Goal: Task Accomplishment & Management: Complete application form

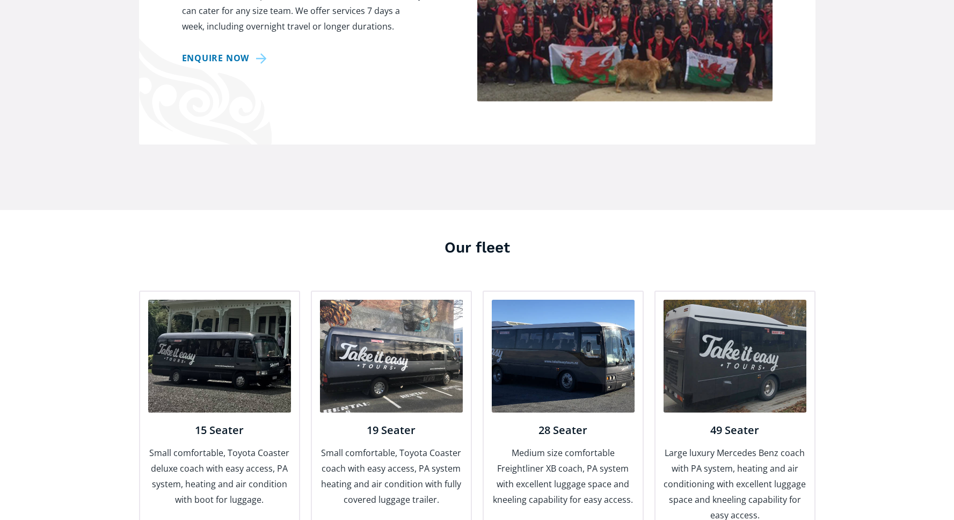
scroll to position [938, 0]
click at [210, 320] on img at bounding box center [219, 355] width 143 height 113
click at [206, 422] on h4 "15 Seater" at bounding box center [219, 429] width 143 height 14
click at [213, 335] on img at bounding box center [219, 355] width 143 height 113
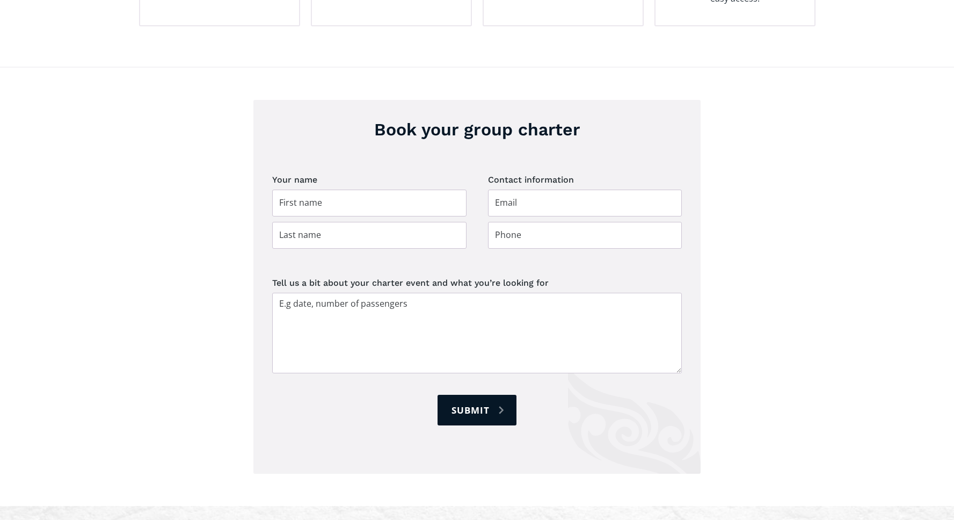
scroll to position [1457, 0]
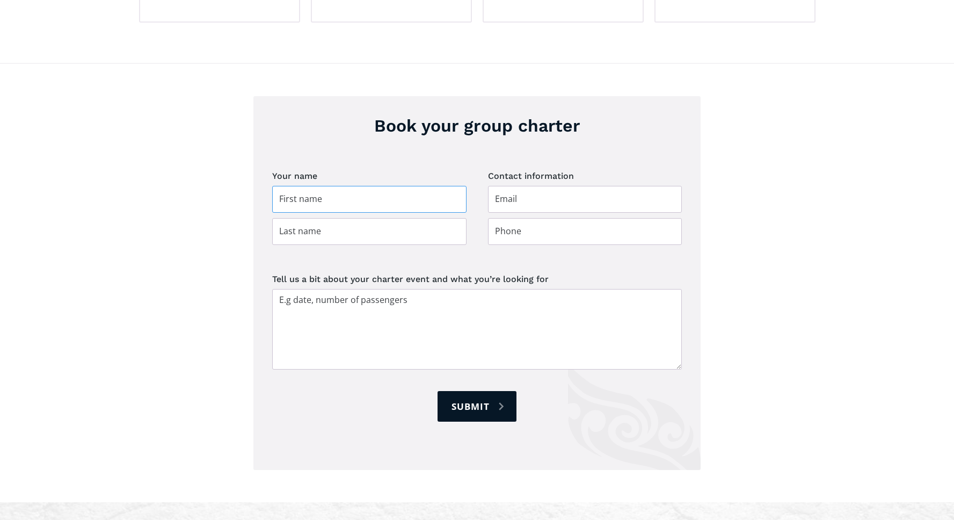
click at [293, 186] on input "Group charter booking" at bounding box center [369, 199] width 194 height 27
type input "Cassie"
type input "[PERSON_NAME]"
type input "[EMAIL_ADDRESS][DOMAIN_NAME]"
type input "021351756"
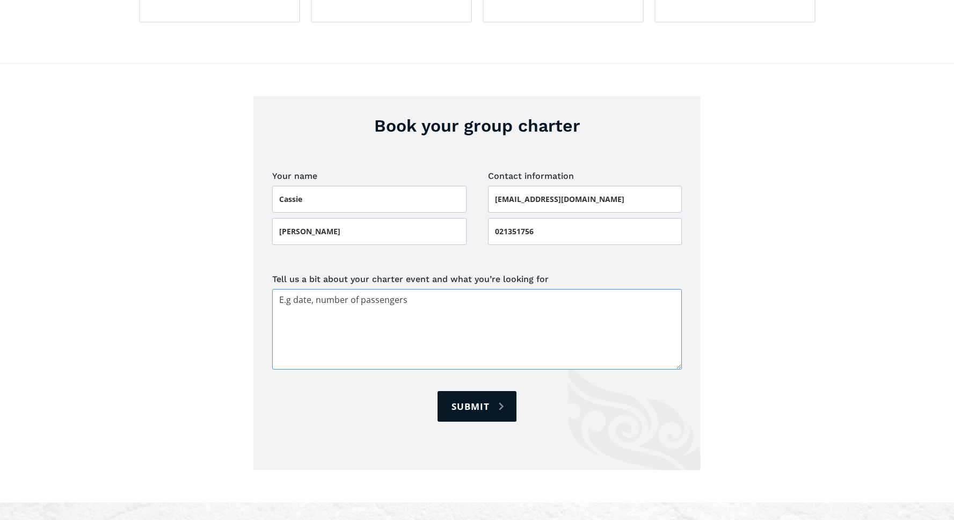
click at [379, 291] on textarea "Tell us a bit about your charter event and what you’re looking for" at bounding box center [477, 329] width 410 height 81
type textarea "H"
click at [311, 289] on textarea "Hello, Just enquring about availibilty and" at bounding box center [477, 329] width 410 height 81
click at [368, 289] on textarea "Hello, Just enquiring about availibilty and" at bounding box center [477, 329] width 410 height 81
click at [437, 289] on textarea "Hello, Just enquiring about availability and" at bounding box center [477, 329] width 410 height 81
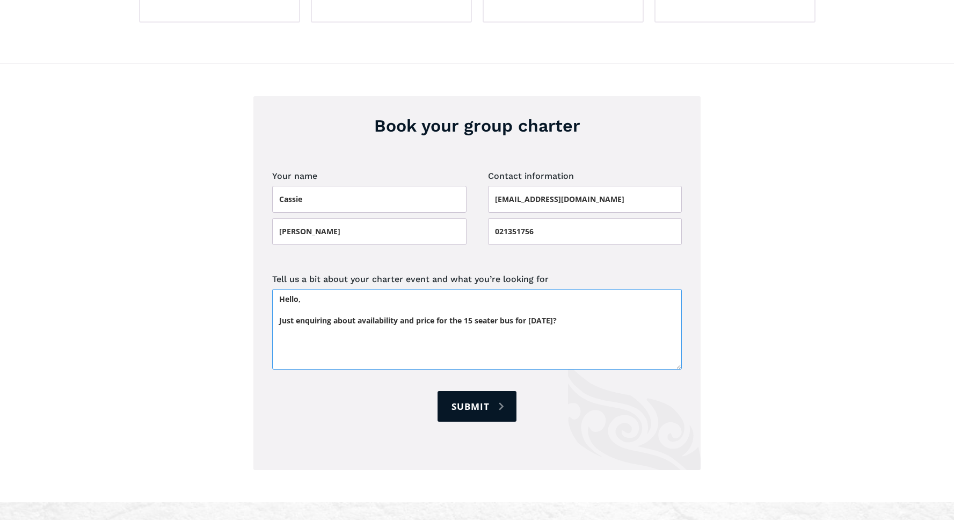
drag, startPoint x: 341, startPoint y: 277, endPoint x: 519, endPoint y: 282, distance: 177.7
click at [518, 289] on textarea "Hello, Just enquiring about availability and price for the 15 seater bus for [D…" at bounding box center [477, 329] width 410 height 81
click at [581, 289] on textarea "Hello, Just enquiring about availability and price for the 15 seater bus for [D…" at bounding box center [477, 329] width 410 height 81
click at [588, 289] on textarea "Hello, Just enquiring about availability and price for the 15 seater bus for [D…" at bounding box center [477, 329] width 410 height 81
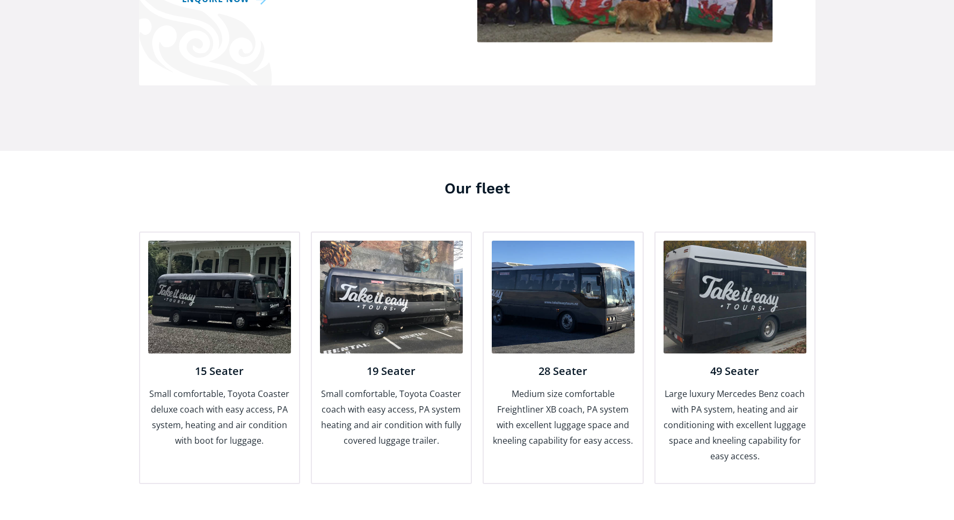
scroll to position [1004, 0]
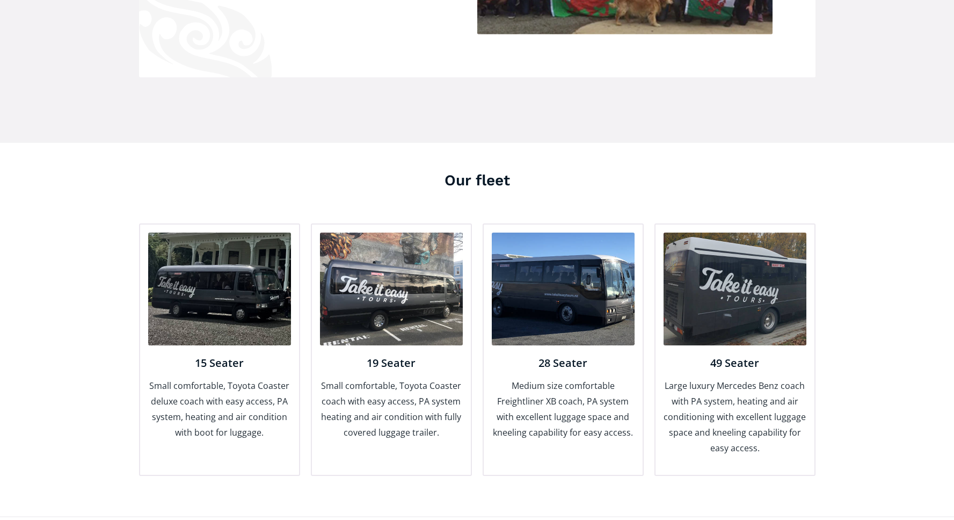
type textarea "Hello, Just enquiring about availability and price for the 15 seater bus for [D…"
click at [196, 396] on p "Small comfortable, Toyota Coaster deluxe coach with easy access, PA system, hea…" at bounding box center [219, 409] width 143 height 62
click at [231, 283] on img at bounding box center [219, 288] width 143 height 113
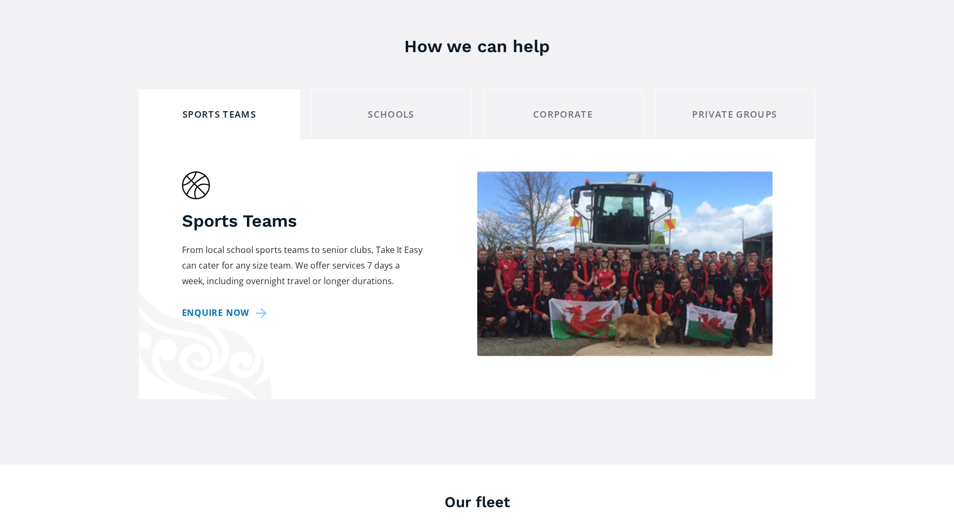
scroll to position [660, 0]
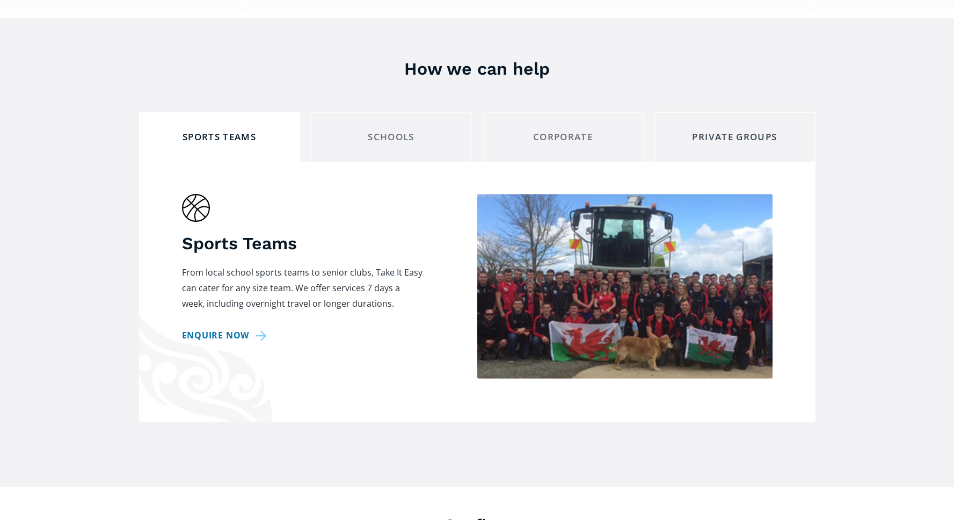
click at [716, 118] on link "Private Groups" at bounding box center [734, 137] width 161 height 50
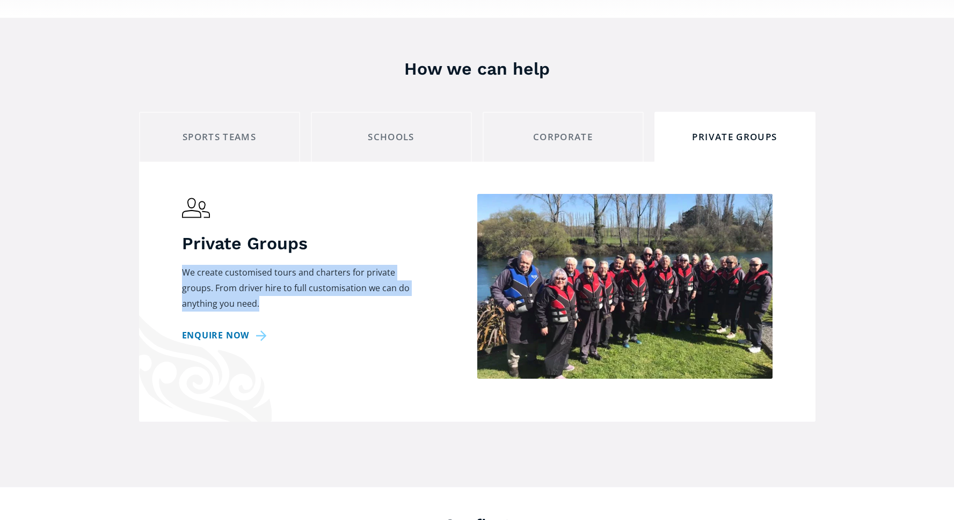
drag, startPoint x: 249, startPoint y: 278, endPoint x: 173, endPoint y: 238, distance: 85.5
click at [173, 238] on div "Private Groups We create customised tours and charters for private groups. From…" at bounding box center [477, 292] width 676 height 260
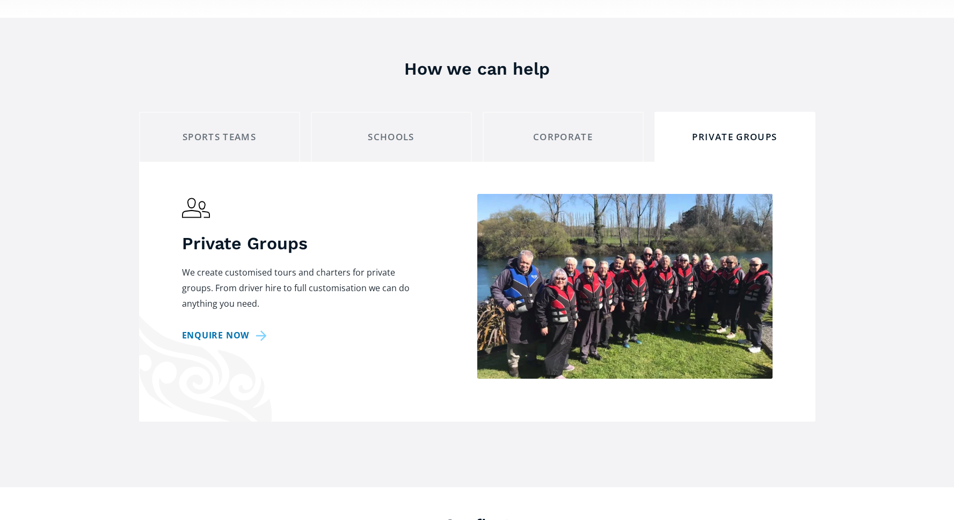
click at [226, 271] on p "We create customised tours and charters for private groups. From driver hire to…" at bounding box center [303, 288] width 242 height 47
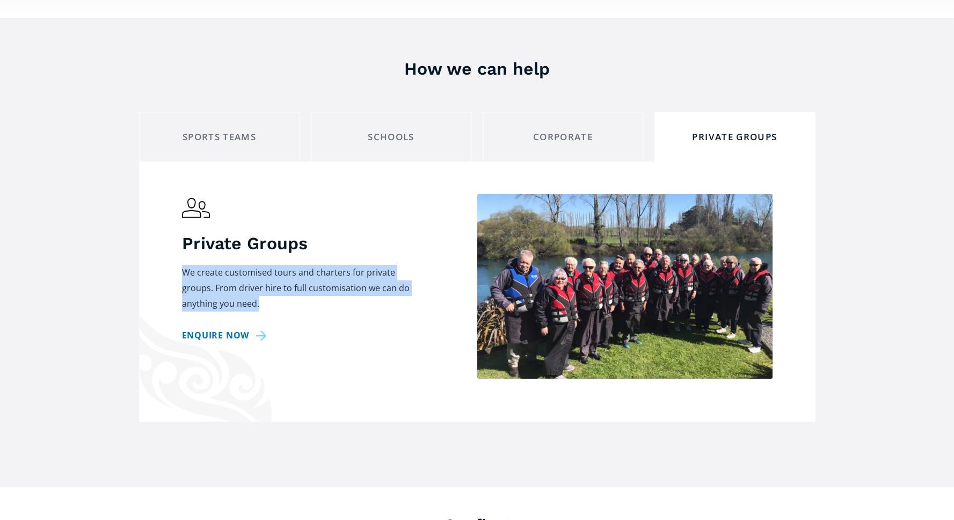
drag, startPoint x: 226, startPoint y: 271, endPoint x: 176, endPoint y: 237, distance: 60.9
click at [176, 237] on div "Private Groups We create customised tours and charters for private groups. From…" at bounding box center [477, 292] width 676 height 260
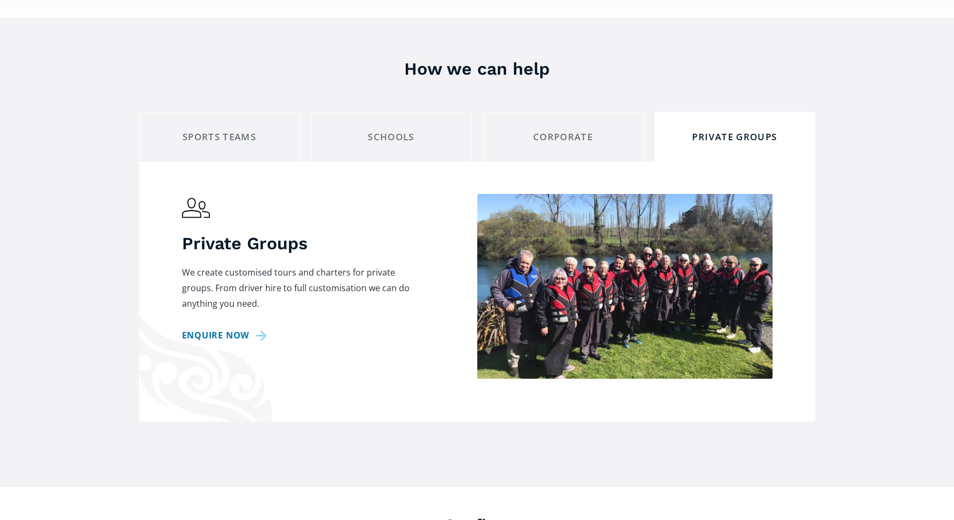
click at [224, 268] on p "We create customised tours and charters for private groups. From driver hire to…" at bounding box center [303, 288] width 242 height 47
drag, startPoint x: 222, startPoint y: 269, endPoint x: 184, endPoint y: 261, distance: 38.9
click at [184, 265] on p "We create customised tours and charters for private groups. From driver hire to…" at bounding box center [303, 288] width 242 height 47
click at [222, 273] on p "We create customised tours and charters for private groups. From driver hire to…" at bounding box center [303, 288] width 242 height 47
click at [223, 129] on div "Sports Teams" at bounding box center [219, 137] width 143 height 17
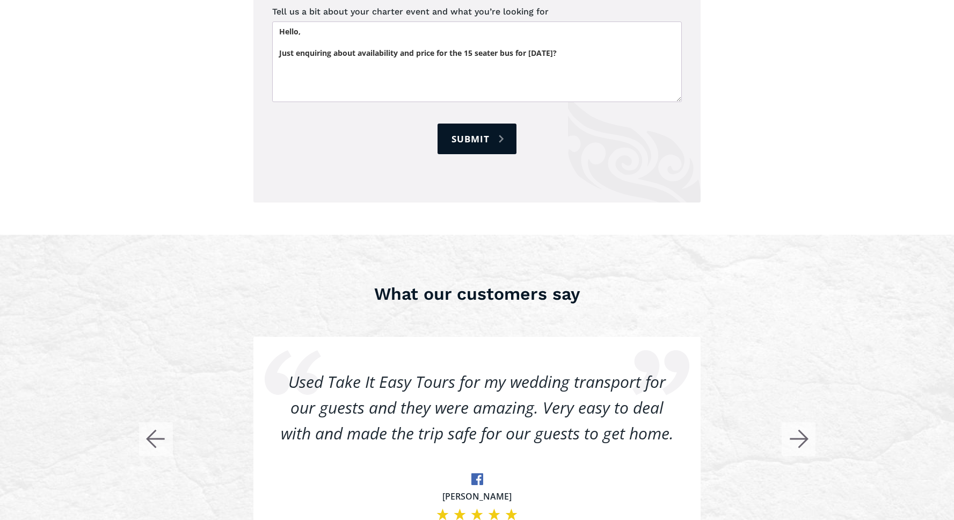
scroll to position [1942, 0]
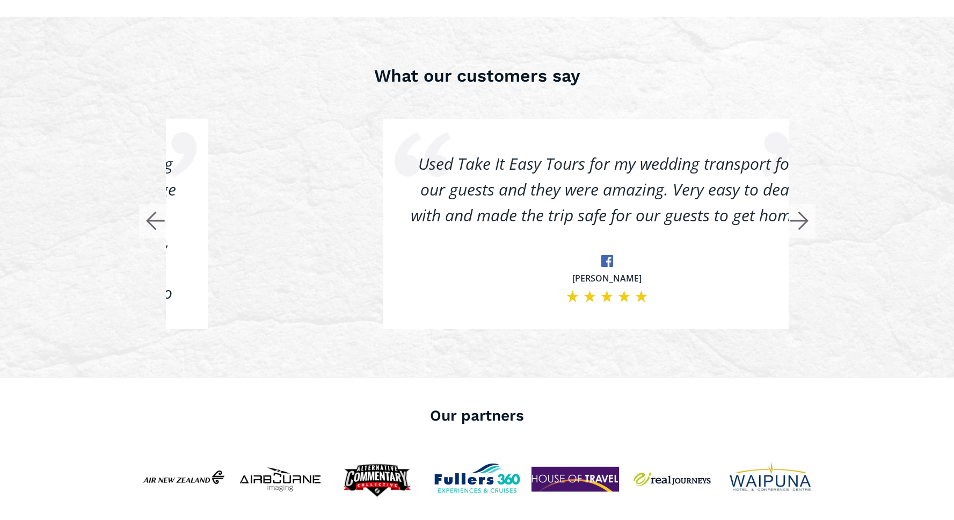
drag, startPoint x: 427, startPoint y: 128, endPoint x: 586, endPoint y: 169, distance: 164.0
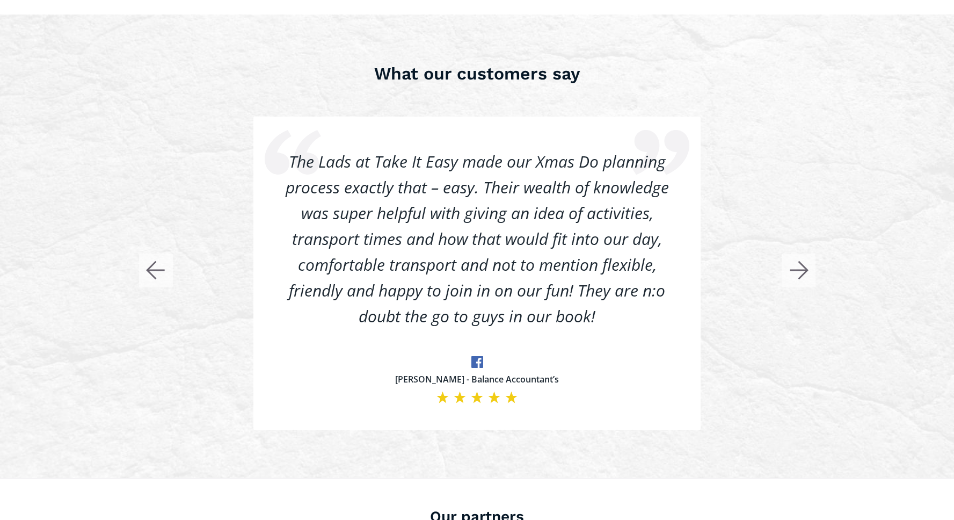
scroll to position [1945, 0]
